Goal: Contribute content: Contribute content

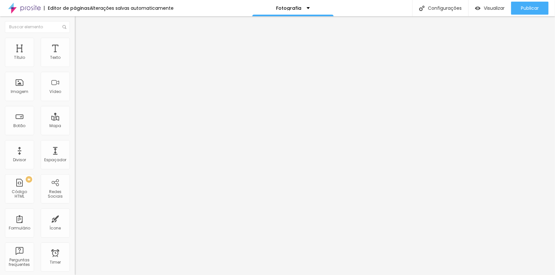
click at [81, 44] on span "Estilo" at bounding box center [86, 42] width 10 height 6
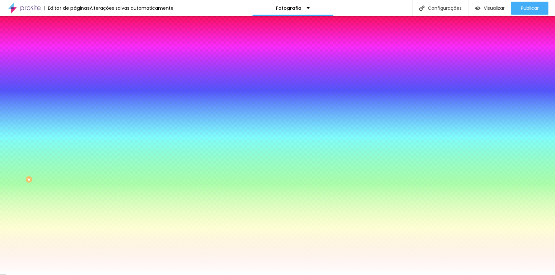
click at [75, 44] on li "Avançado" at bounding box center [112, 47] width 75 height 7
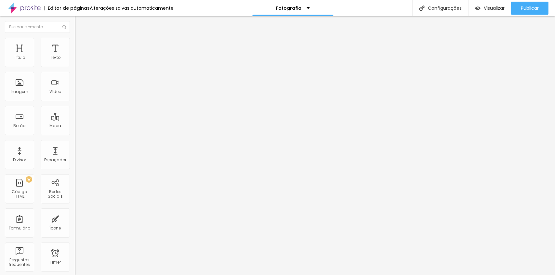
click at [81, 38] on span "Conteúdo" at bounding box center [91, 36] width 20 height 6
click at [75, 64] on img at bounding box center [77, 62] width 5 height 5
click at [75, 102] on span "1:1 Quadrado" at bounding box center [88, 99] width 26 height 6
click at [75, 110] on span "Padrão" at bounding box center [82, 107] width 15 height 6
click at [75, 120] on span "Original" at bounding box center [83, 117] width 16 height 6
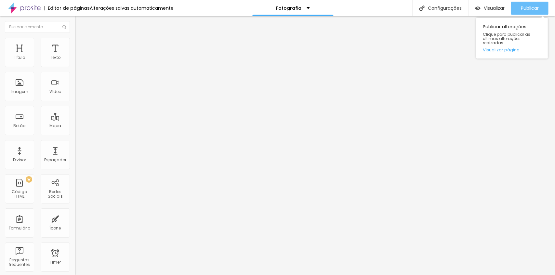
click at [522, 4] on div "Publicar" at bounding box center [530, 8] width 18 height 13
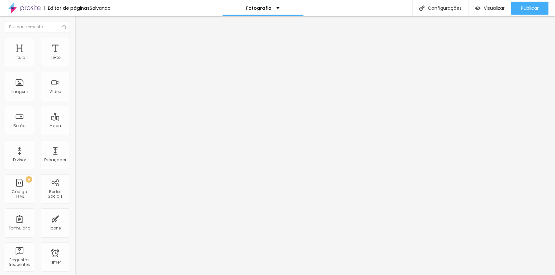
click at [75, 102] on span "1:1 Quadrado" at bounding box center [88, 99] width 26 height 6
click at [75, 120] on span "Original" at bounding box center [83, 117] width 16 height 6
click at [75, 116] on span "Quadrado" at bounding box center [85, 113] width 21 height 6
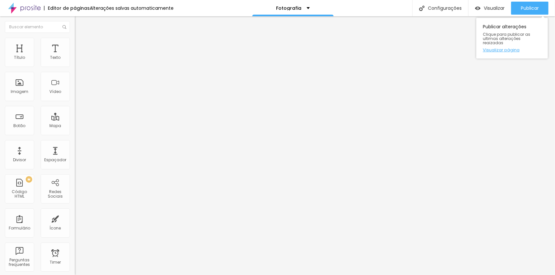
click at [503, 48] on link "Visualizar página" at bounding box center [512, 50] width 59 height 4
click at [81, 45] on span "Estilo" at bounding box center [86, 42] width 10 height 6
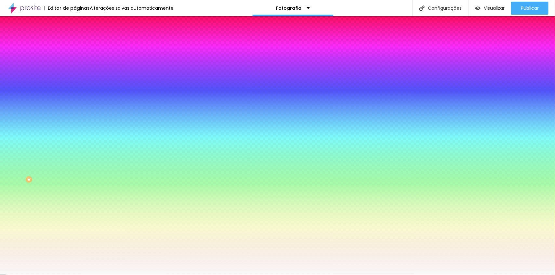
click at [75, 64] on input "#F9F9F9" at bounding box center [114, 65] width 78 height 7
click at [75, 62] on div at bounding box center [112, 62] width 75 height 0
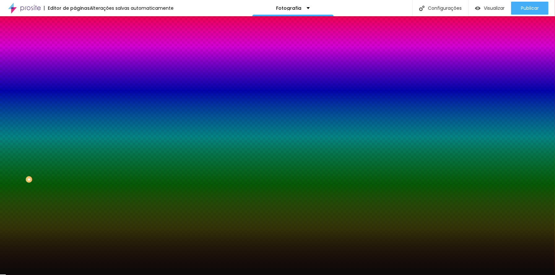
type input "#000000"
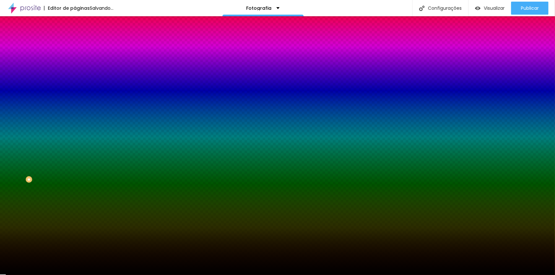
drag, startPoint x: 42, startPoint y: 96, endPoint x: 3, endPoint y: 126, distance: 49.6
click at [75, 126] on div "Editar Coluna Conteúdo Estilo Avançado Cor de fundo Voltar ao padrão #000000 0 …" at bounding box center [112, 145] width 75 height 259
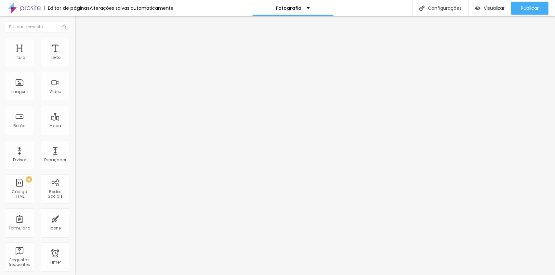
click at [81, 45] on span "Estilo" at bounding box center [86, 42] width 10 height 6
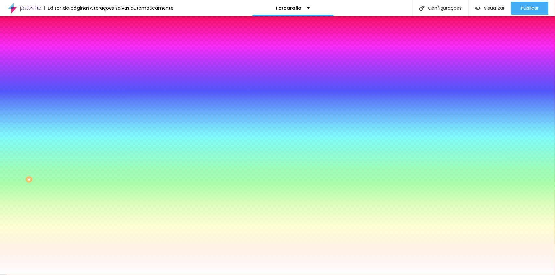
click at [75, 62] on div at bounding box center [112, 62] width 75 height 0
type input "#FFFFFF"
drag, startPoint x: 44, startPoint y: 80, endPoint x: -13, endPoint y: 67, distance: 58.3
click at [0, 67] on html "Editor de páginas Alterações salvas automaticamente Fotografia Configurações Co…" at bounding box center [277, 137] width 555 height 275
click at [75, 57] on div "Cor de fundo Voltar ao padrão #FFFFFF Tipografia Voltar ao padrão Borda Voltar …" at bounding box center [112, 157] width 75 height 213
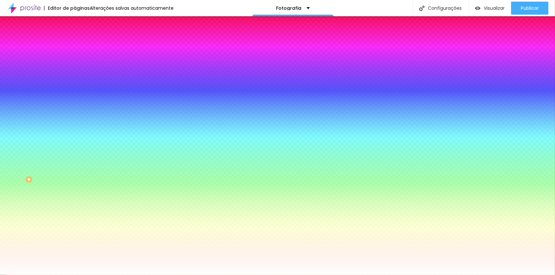
click at [75, 239] on div at bounding box center [112, 239] width 75 height 0
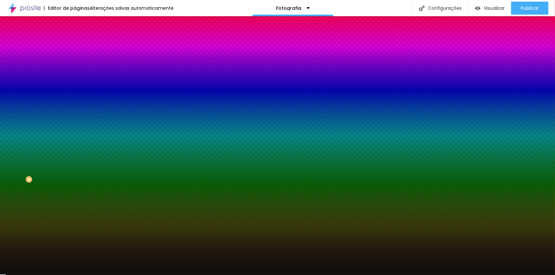
type input "#000000"
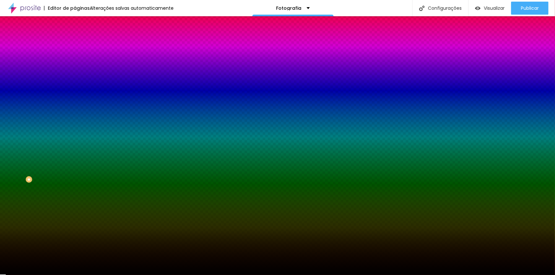
drag, startPoint x: 33, startPoint y: 174, endPoint x: 10, endPoint y: 222, distance: 52.9
click at [75, 222] on div "Editar Botão Conteúdo Estilo Avançado Cor de fundo Voltar ao padrão #FFFFFF Tip…" at bounding box center [112, 145] width 75 height 259
click at [75, 207] on div "Editar Botão Conteúdo Estilo Avançado Cor de fundo Voltar ao padrão #FFFFFF Tip…" at bounding box center [112, 145] width 75 height 259
click at [75, 239] on input "#000000" at bounding box center [114, 242] width 78 height 7
click at [75, 239] on div at bounding box center [112, 239] width 75 height 0
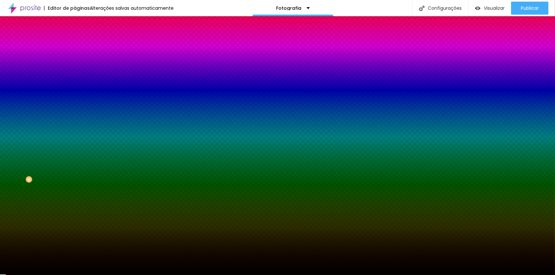
click at [75, 239] on div at bounding box center [112, 239] width 75 height 0
drag, startPoint x: 65, startPoint y: 204, endPoint x: 62, endPoint y: 219, distance: 15.5
click at [75, 219] on div "Editar Botão Conteúdo Estilo Avançado Cor de fundo Voltar ao padrão #FFFFFF Tip…" at bounding box center [112, 145] width 75 height 259
click at [75, 210] on div "Cor de fundo Voltar ao padrão #FFFFFF Cor do texto Voltar ao padrão #000000 Bor…" at bounding box center [112, 237] width 75 height 54
click at [75, 80] on button "button" at bounding box center [79, 83] width 9 height 7
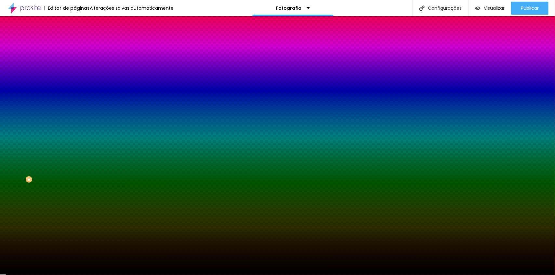
type input "#000000"
drag, startPoint x: 94, startPoint y: 173, endPoint x: 85, endPoint y: 215, distance: 42.3
click at [85, 215] on body "Editor de páginas Salvando... Fotografia Configurações Configurações da página …" at bounding box center [277, 137] width 555 height 275
click at [27, 275] on div at bounding box center [277, 275] width 555 height 0
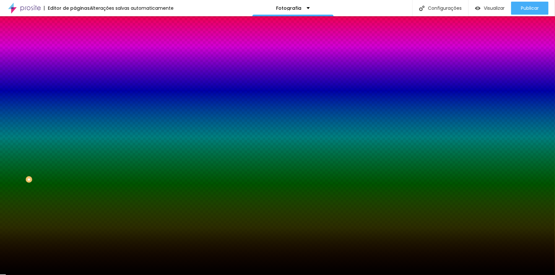
click at [75, 192] on div "Editar Botão Conteúdo Estilo Avançado Cor de fundo Voltar ao padrão #FFFFFF Tip…" at bounding box center [112, 145] width 75 height 259
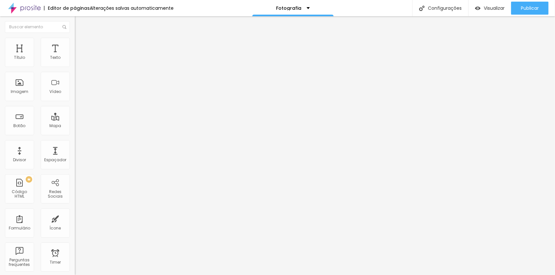
click at [81, 46] on span "Avançado" at bounding box center [91, 49] width 21 height 6
click at [75, 43] on li "Estilo" at bounding box center [112, 41] width 75 height 7
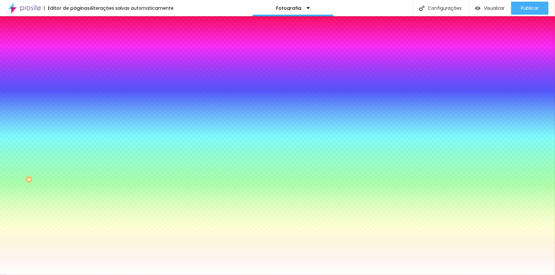
click at [75, 62] on div at bounding box center [112, 62] width 75 height 0
type input "#FFFFFF"
drag, startPoint x: 22, startPoint y: 91, endPoint x: 8, endPoint y: 71, distance: 24.3
click at [75, 69] on div "Cor de fundo Voltar ao padrão #FFFFFF" at bounding box center [112, 60] width 75 height 18
drag, startPoint x: 30, startPoint y: 189, endPoint x: 35, endPoint y: 177, distance: 13.7
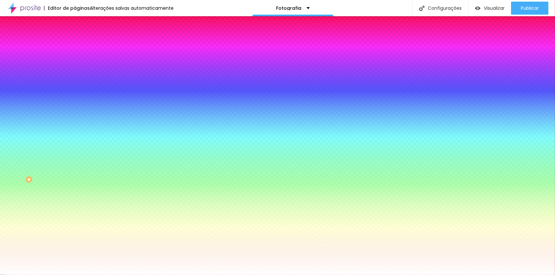
click at [75, 189] on div "Editar Botão Conteúdo Estilo Avançado Cor de fundo Voltar ao padrão #FFFFFF Tip…" at bounding box center [112, 145] width 75 height 259
click at [75, 80] on button "button" at bounding box center [79, 83] width 9 height 7
type input "#000000"
drag, startPoint x: 101, startPoint y: 187, endPoint x: 86, endPoint y: 215, distance: 31.6
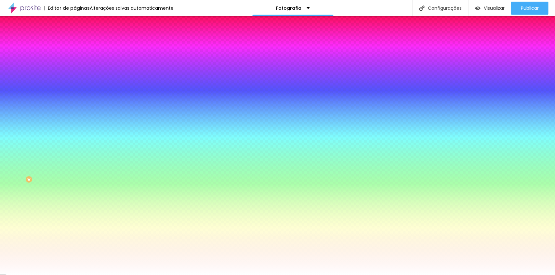
click at [86, 215] on body "Editor de páginas Alterações salvas automaticamente Fotografia Configurações Co…" at bounding box center [277, 137] width 555 height 275
click at [43, 275] on div at bounding box center [277, 275] width 555 height 0
drag, startPoint x: 13, startPoint y: 231, endPoint x: 46, endPoint y: 228, distance: 32.7
click at [75, 231] on div "Editar Botão Conteúdo Estilo Avançado Cor de fundo Voltar ao padrão #FFFFFF Tip…" at bounding box center [112, 145] width 75 height 259
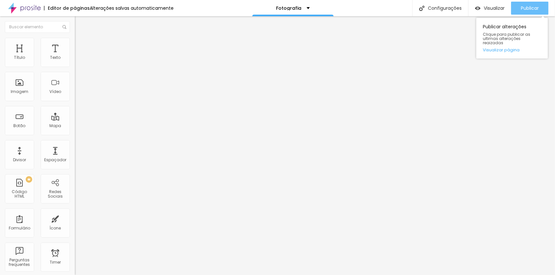
click at [539, 3] on button "Publicar" at bounding box center [529, 8] width 37 height 13
click at [75, 43] on li "Estilo" at bounding box center [112, 41] width 75 height 7
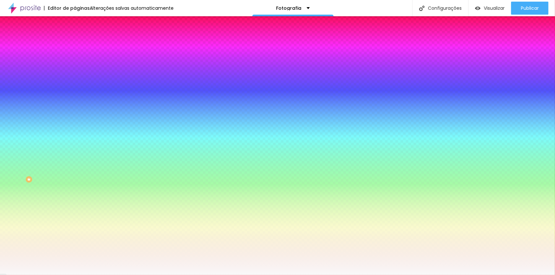
click at [75, 62] on div at bounding box center [112, 62] width 75 height 0
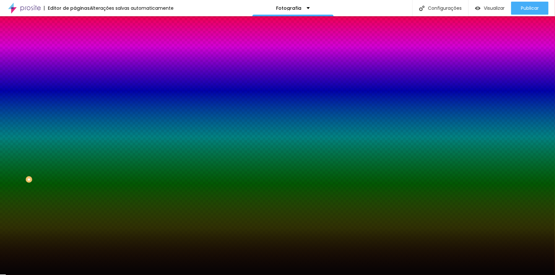
type input "#000000"
drag, startPoint x: 35, startPoint y: 102, endPoint x: 8, endPoint y: 124, distance: 34.8
click at [75, 124] on div "Editar Coluna Conteúdo Estilo Avançado Cor de fundo Voltar ao padrão #000000 0 …" at bounding box center [112, 145] width 75 height 259
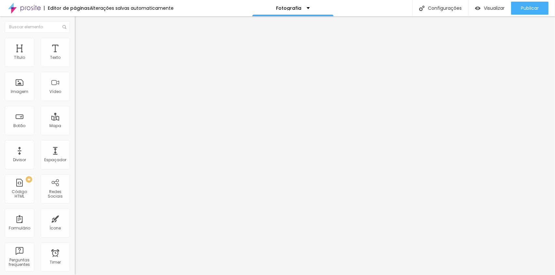
click at [81, 45] on span "Estilo" at bounding box center [86, 42] width 10 height 6
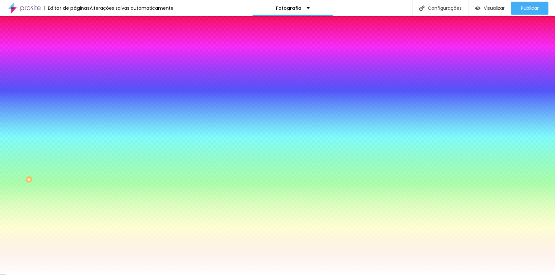
click at [75, 62] on div at bounding box center [112, 62] width 75 height 0
type input "#FFFFFF"
drag, startPoint x: 26, startPoint y: 111, endPoint x: 8, endPoint y: 70, distance: 44.9
click at [75, 69] on div "Cor de fundo Voltar ao padrão #FFFFFF" at bounding box center [112, 60] width 75 height 18
click at [75, 221] on div "Editar Botão Conteúdo Estilo Avançado Cor de fundo Voltar ao padrão #FFFFFF Tip…" at bounding box center [112, 145] width 75 height 259
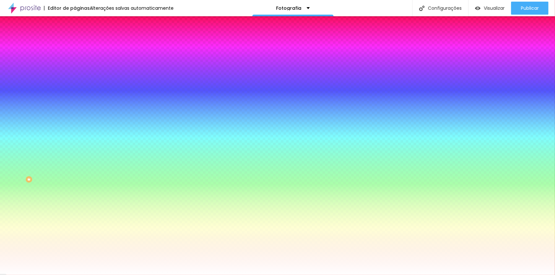
click at [75, 80] on button "button" at bounding box center [79, 83] width 9 height 7
type input "#000000"
drag, startPoint x: 111, startPoint y: 174, endPoint x: 90, endPoint y: 211, distance: 43.2
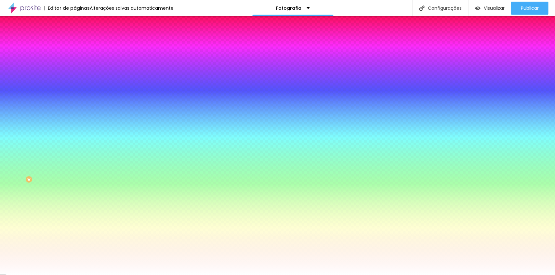
click at [46, 275] on div at bounding box center [277, 275] width 555 height 0
click at [75, 215] on div "Editar Botão Conteúdo Estilo Avançado Cor de fundo Voltar ao padrão #FFFFFF Tip…" at bounding box center [112, 145] width 75 height 259
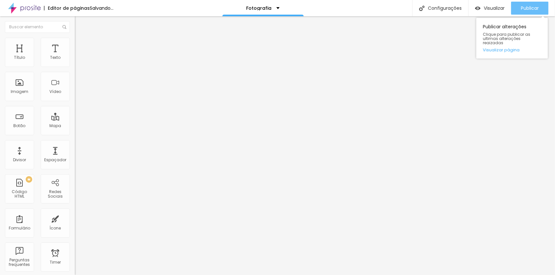
click at [540, 9] on button "Publicar" at bounding box center [529, 8] width 37 height 13
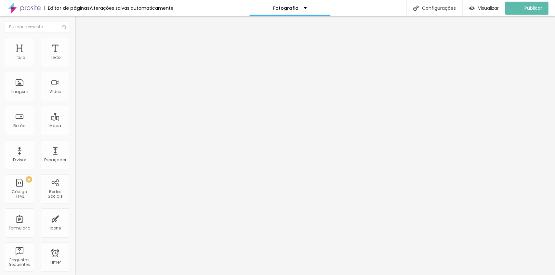
click at [75, 102] on span "1:1 Quadrado" at bounding box center [88, 99] width 26 height 6
click at [75, 120] on span "Original" at bounding box center [83, 117] width 16 height 6
click at [75, 110] on span "Padrão" at bounding box center [82, 107] width 15 height 6
click at [75, 116] on span "Quadrado" at bounding box center [85, 113] width 21 height 6
click at [75, 44] on li "Avançado" at bounding box center [112, 47] width 75 height 7
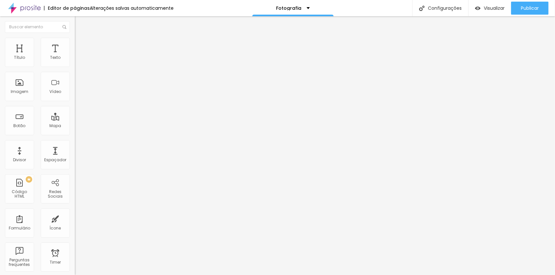
click at [81, 46] on span "Avançado" at bounding box center [91, 49] width 21 height 6
drag, startPoint x: 61, startPoint y: 146, endPoint x: 65, endPoint y: 158, distance: 12.6
click at [75, 275] on div at bounding box center [112, 280] width 75 height 0
click at [543, 11] on button "Publicar" at bounding box center [529, 8] width 37 height 13
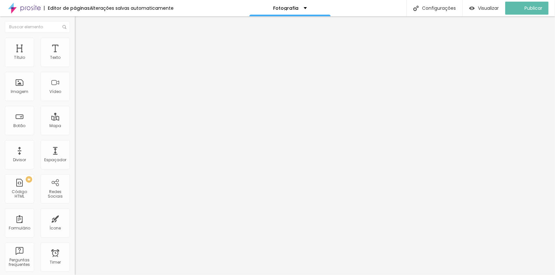
click at [75, 147] on div "0 Espaçamento entre colunas 0 px Espaçamento vertical ID Html Classes Html Visí…" at bounding box center [112, 187] width 75 height 273
click at [75, 44] on li "Avançado" at bounding box center [112, 47] width 75 height 7
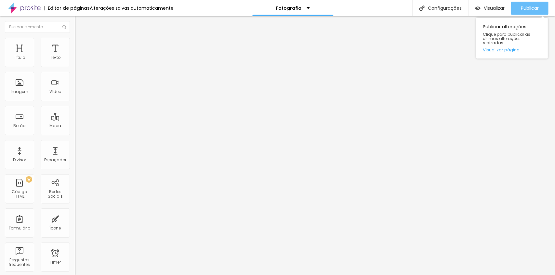
click at [524, 9] on span "Publicar" at bounding box center [530, 8] width 18 height 5
click at [81, 46] on span "Avançado" at bounding box center [91, 49] width 21 height 6
click at [81, 45] on span "Estilo" at bounding box center [86, 42] width 10 height 6
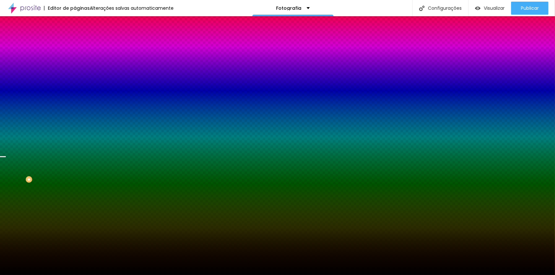
click at [75, 44] on li "Avançado" at bounding box center [112, 47] width 75 height 7
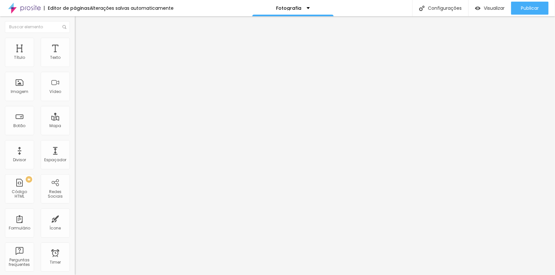
click at [75, 39] on img at bounding box center [78, 41] width 6 height 6
click at [75, 42] on li "Estilo" at bounding box center [112, 41] width 75 height 7
click at [75, 119] on div "Proporção Original Cinema 16:9 Padrão 4:3 Quadrado 1:1 Original" at bounding box center [112, 106] width 75 height 26
click at [75, 102] on span "Original" at bounding box center [83, 99] width 16 height 6
click at [75, 113] on span "Quadrado" at bounding box center [85, 111] width 21 height 6
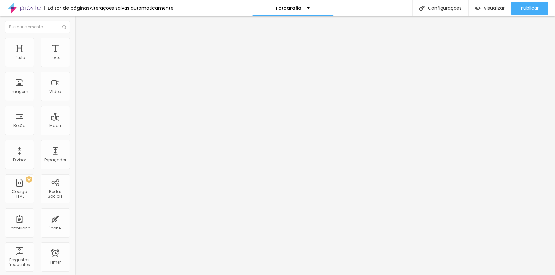
click at [75, 64] on img at bounding box center [77, 62] width 5 height 5
click at [75, 63] on img at bounding box center [77, 62] width 5 height 5
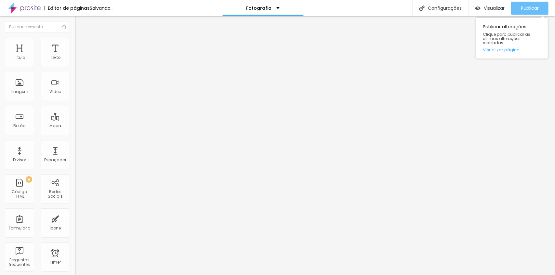
click at [532, 13] on div "Publicar" at bounding box center [530, 8] width 18 height 13
click at [514, 42] on div "Publicar alterações Clique para publicar as ultimas alterações reaizadas Visual…" at bounding box center [512, 38] width 72 height 41
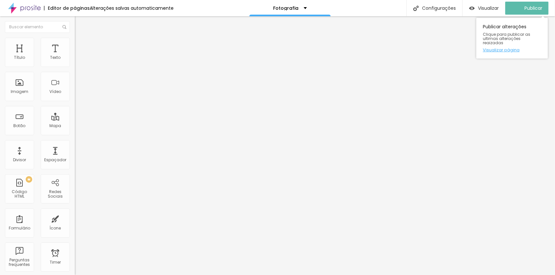
click at [512, 48] on link "Visualizar página" at bounding box center [512, 50] width 59 height 4
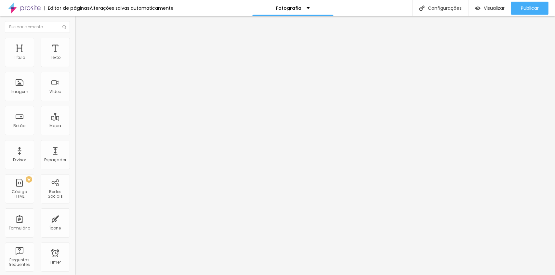
click at [75, 43] on li "Avançado" at bounding box center [112, 41] width 75 height 7
click at [75, 88] on div at bounding box center [112, 83] width 75 height 21
click at [75, 83] on img at bounding box center [77, 80] width 5 height 5
click at [524, 7] on span "Publicar" at bounding box center [530, 8] width 18 height 5
click at [541, 8] on button "Publicar" at bounding box center [529, 8] width 37 height 13
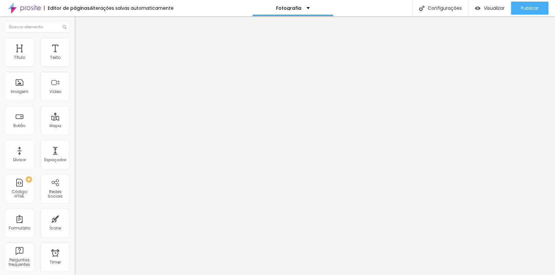
click at [81, 45] on span "Estilo" at bounding box center [86, 42] width 10 height 6
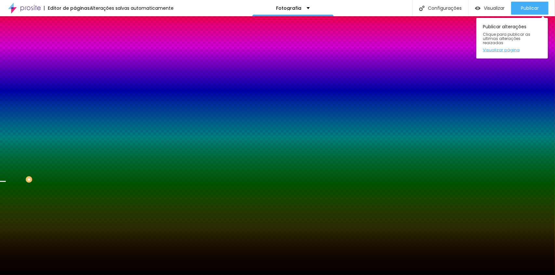
click at [516, 48] on link "Visualizar página" at bounding box center [512, 50] width 59 height 4
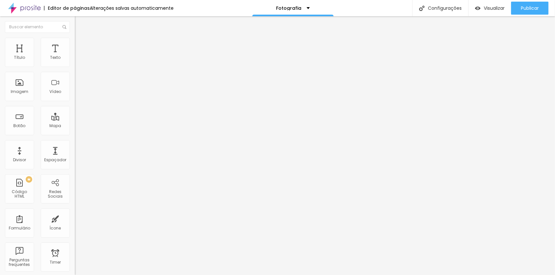
click at [75, 83] on img at bounding box center [77, 80] width 5 height 5
click at [539, 7] on button "Publicar" at bounding box center [529, 8] width 37 height 13
click at [529, 7] on span "Publicar" at bounding box center [530, 8] width 18 height 5
click at [526, 9] on span "Publicar" at bounding box center [530, 8] width 18 height 5
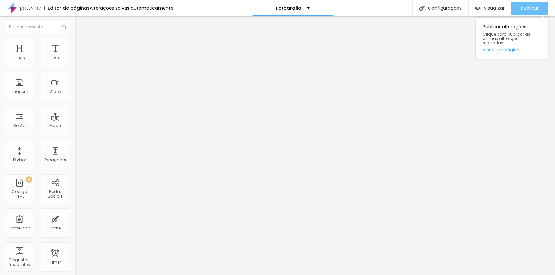
click at [519, 7] on button "Publicar" at bounding box center [529, 8] width 37 height 13
click at [529, 6] on span "Publicar" at bounding box center [530, 8] width 18 height 5
click at [527, 6] on span "Publicar" at bounding box center [530, 8] width 18 height 5
click at [525, 6] on span "Publicar" at bounding box center [530, 8] width 18 height 5
click at [81, 44] on span "Estilo" at bounding box center [86, 42] width 10 height 6
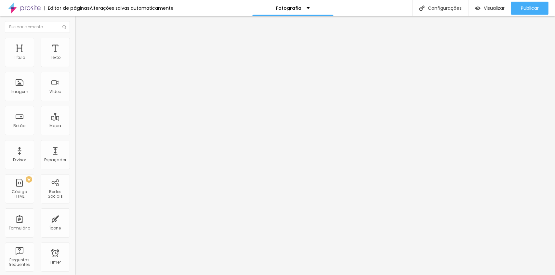
click at [81, 44] on span "Estilo" at bounding box center [86, 42] width 10 height 6
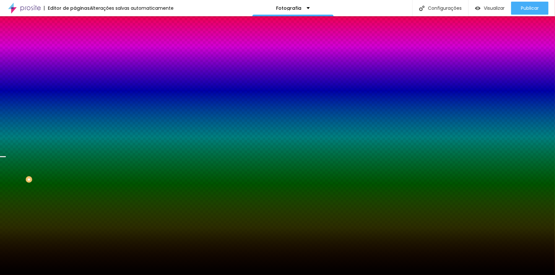
click at [75, 60] on span "Trocar imagem" at bounding box center [92, 57] width 35 height 6
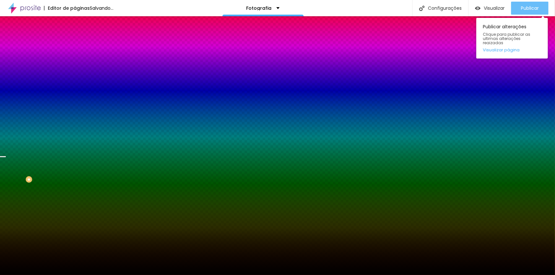
click at [530, 11] on div "Publicar" at bounding box center [530, 8] width 18 height 13
